Goal: Task Accomplishment & Management: Manage account settings

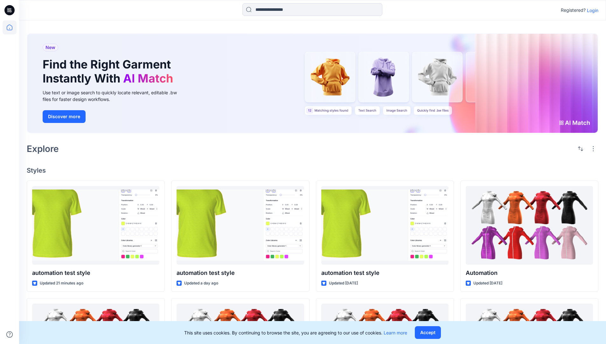
click at [591, 10] on p "Login" at bounding box center [592, 10] width 11 height 7
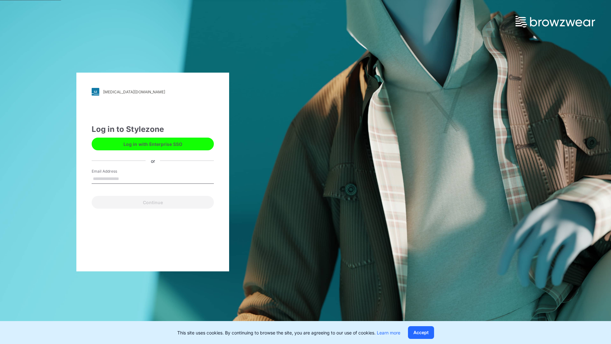
click at [126, 178] on input "Email Address" at bounding box center [153, 179] width 122 height 10
type input "**********"
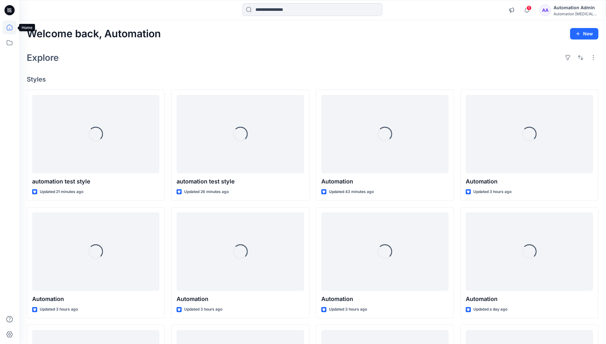
click at [12, 27] on icon at bounding box center [10, 28] width 6 height 6
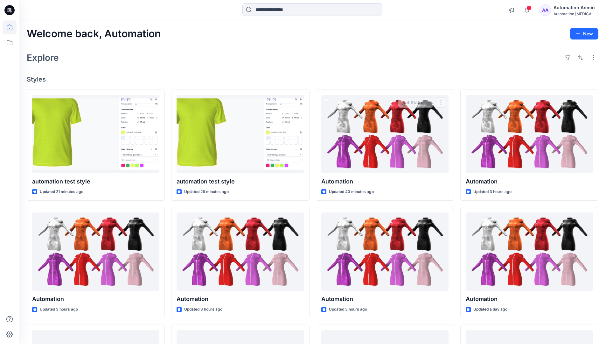
click at [571, 11] on div "Automation Admin" at bounding box center [576, 8] width 45 height 8
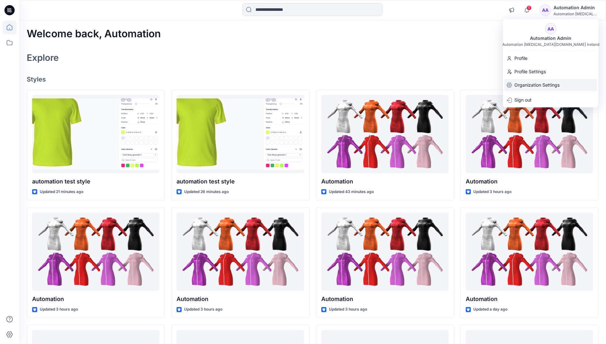
click at [539, 86] on p "Organization Settings" at bounding box center [537, 85] width 45 height 12
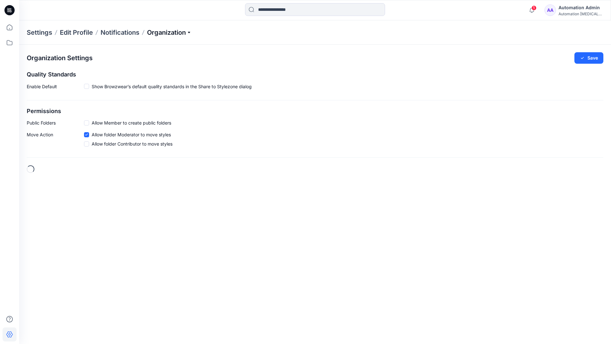
click at [181, 35] on p "Organization" at bounding box center [169, 32] width 45 height 9
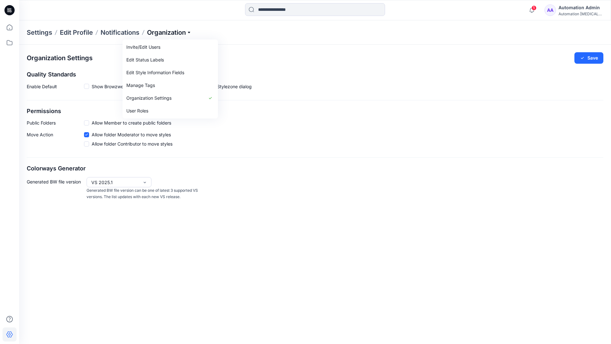
click at [180, 32] on p "Organization" at bounding box center [169, 32] width 45 height 9
click at [86, 124] on span at bounding box center [86, 122] width 5 height 5
click at [593, 58] on button "Save" at bounding box center [588, 57] width 29 height 11
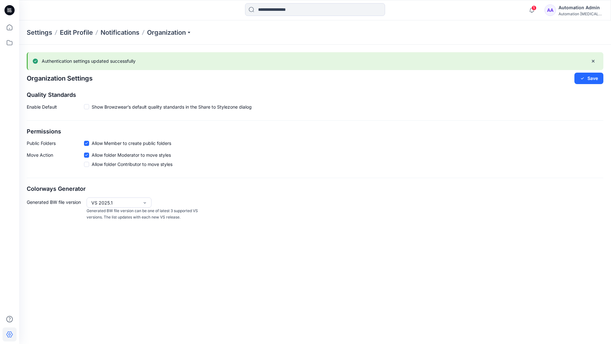
click at [87, 143] on icon at bounding box center [86, 143] width 3 height 2
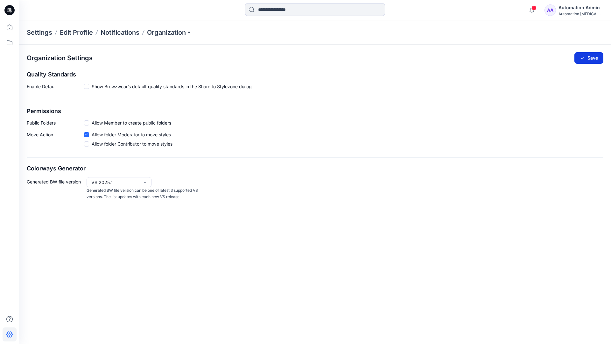
click at [593, 57] on button "Save" at bounding box center [588, 57] width 29 height 11
click at [86, 86] on span at bounding box center [86, 86] width 5 height 5
click at [590, 56] on button "Save" at bounding box center [588, 57] width 29 height 11
click at [87, 87] on icon at bounding box center [86, 87] width 3 height 2
click at [595, 55] on button "Save" at bounding box center [588, 57] width 29 height 11
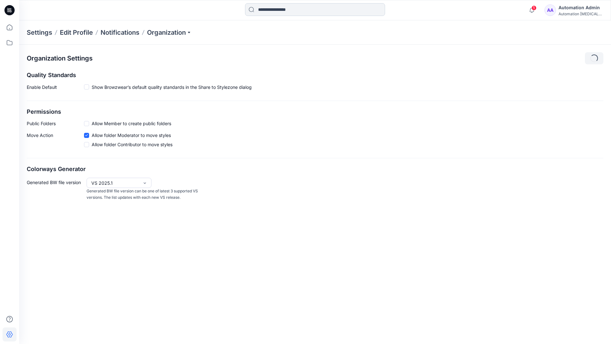
click at [288, 10] on input at bounding box center [315, 9] width 140 height 13
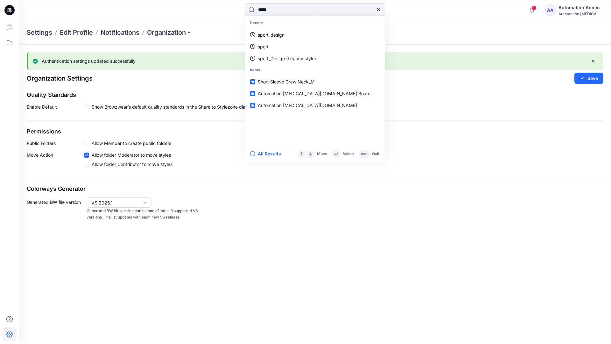
type input "****"
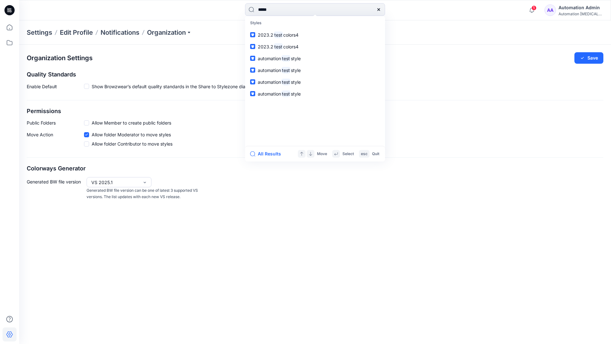
click at [379, 10] on icon at bounding box center [378, 9] width 5 height 5
click at [356, 7] on input at bounding box center [315, 9] width 140 height 13
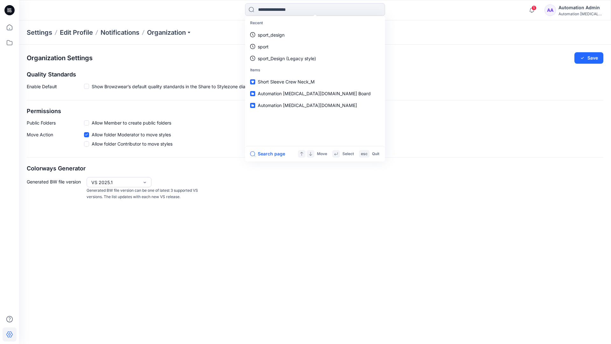
click at [573, 7] on div "Automation Admin" at bounding box center [581, 8] width 45 height 8
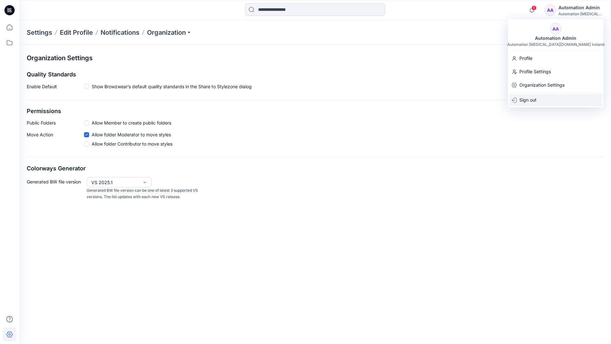
click at [538, 98] on div "Sign out" at bounding box center [555, 100] width 93 height 12
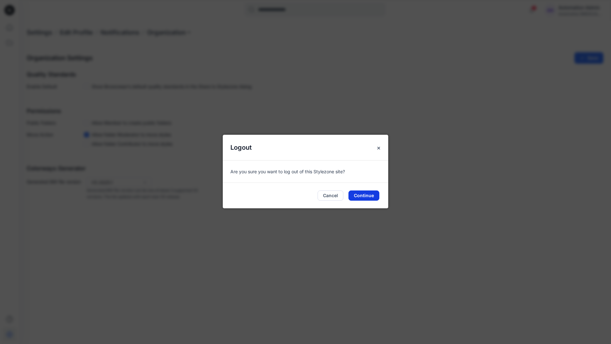
click at [364, 193] on button "Continue" at bounding box center [364, 195] width 31 height 10
